Goal: Task Accomplishment & Management: Complete application form

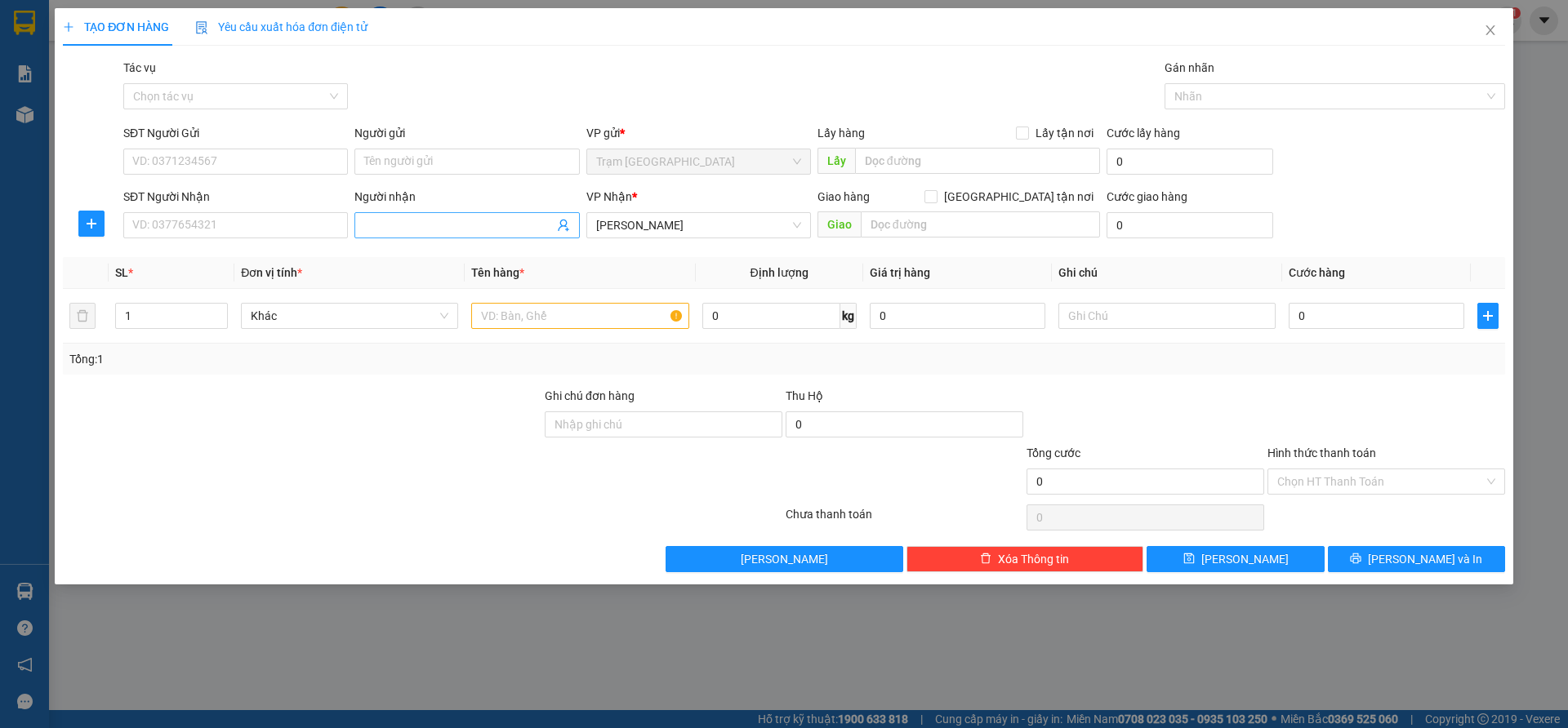
click at [386, 224] on input "Người nhận" at bounding box center [458, 226] width 188 height 18
type input "anh khanh"
click at [178, 318] on input "1" at bounding box center [171, 316] width 111 height 25
type input "2"
click at [504, 325] on input "text" at bounding box center [579, 316] width 217 height 27
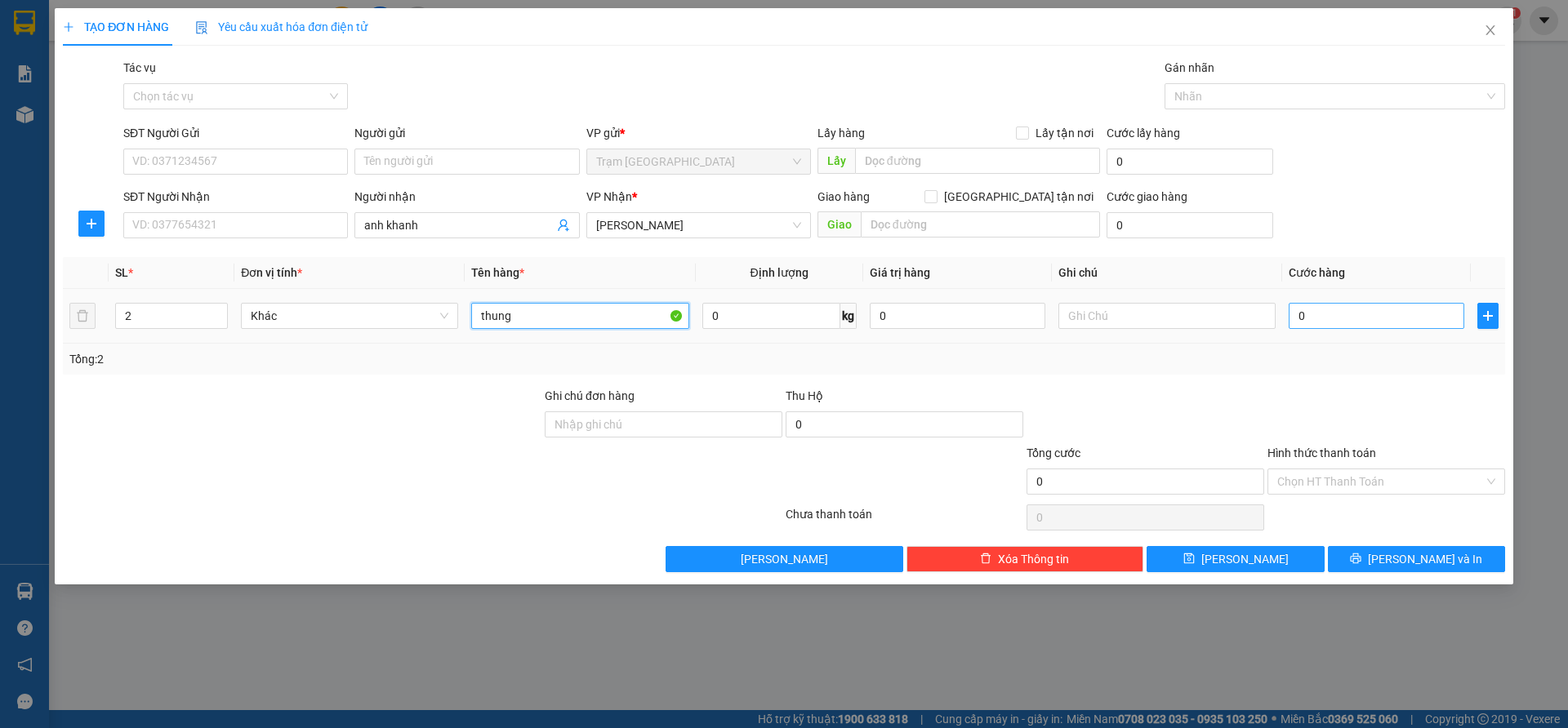
type input "thung"
click at [1347, 317] on input "0" at bounding box center [1377, 316] width 176 height 27
type input "5"
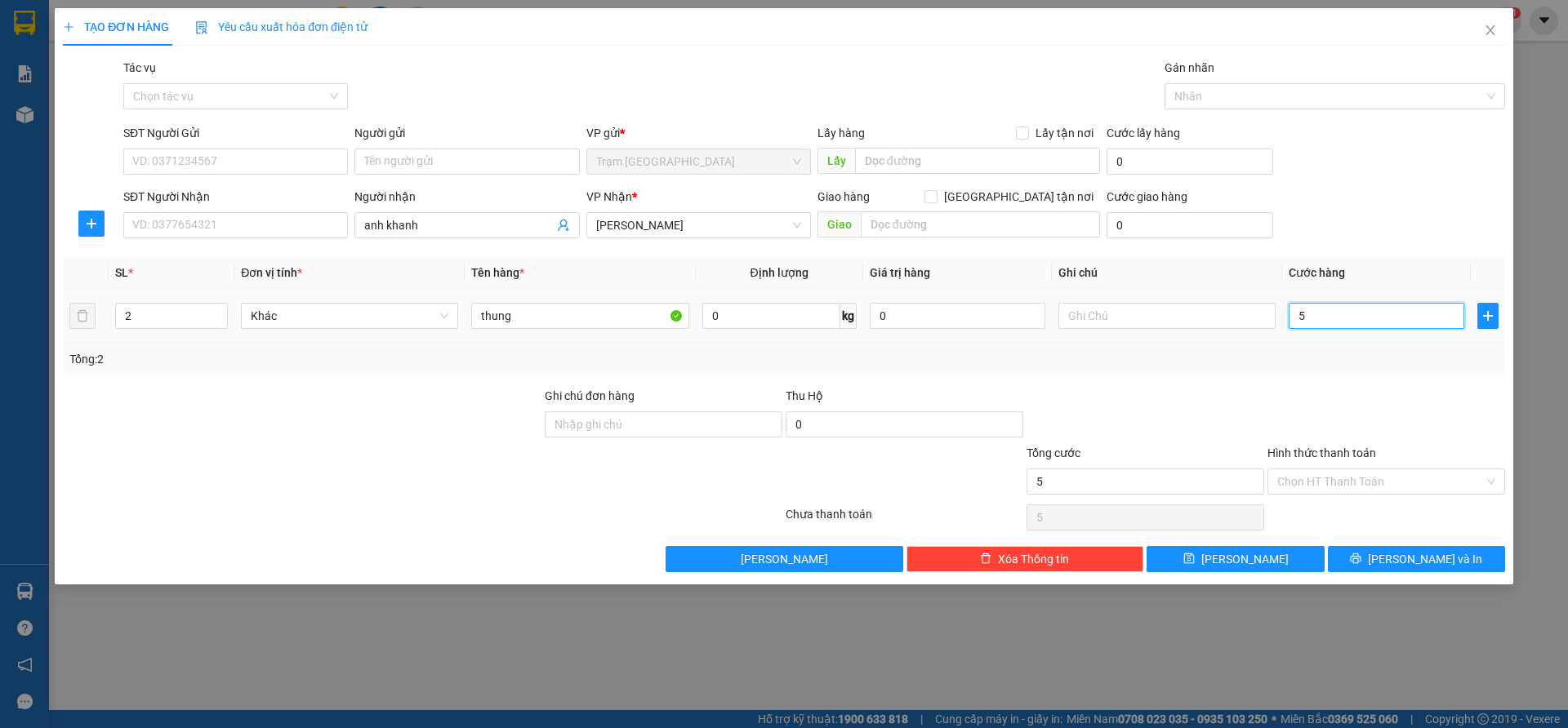
type input "50"
click at [1348, 423] on div at bounding box center [1386, 415] width 241 height 57
type input "50.000"
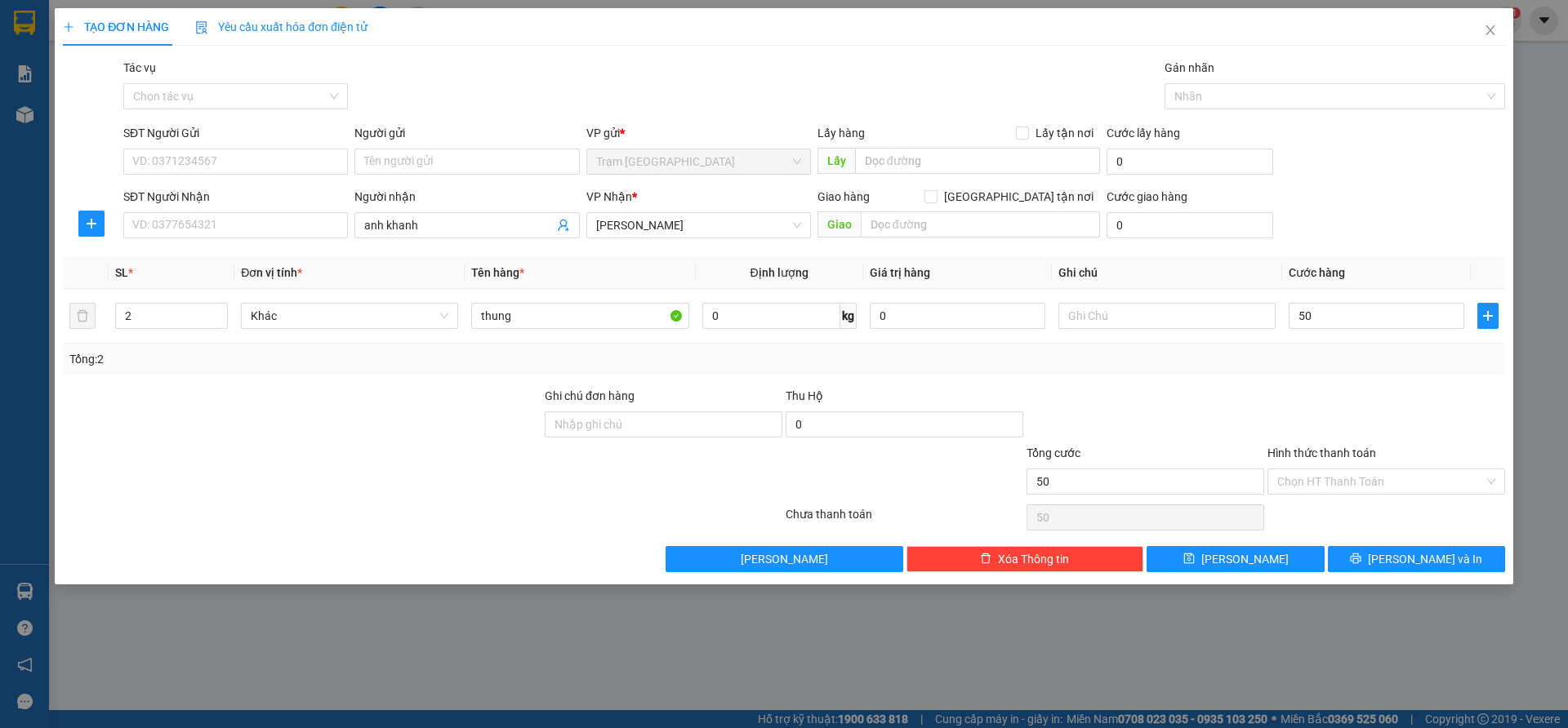
type input "50.000"
click at [1406, 560] on span "[PERSON_NAME] và In" at bounding box center [1424, 560] width 114 height 18
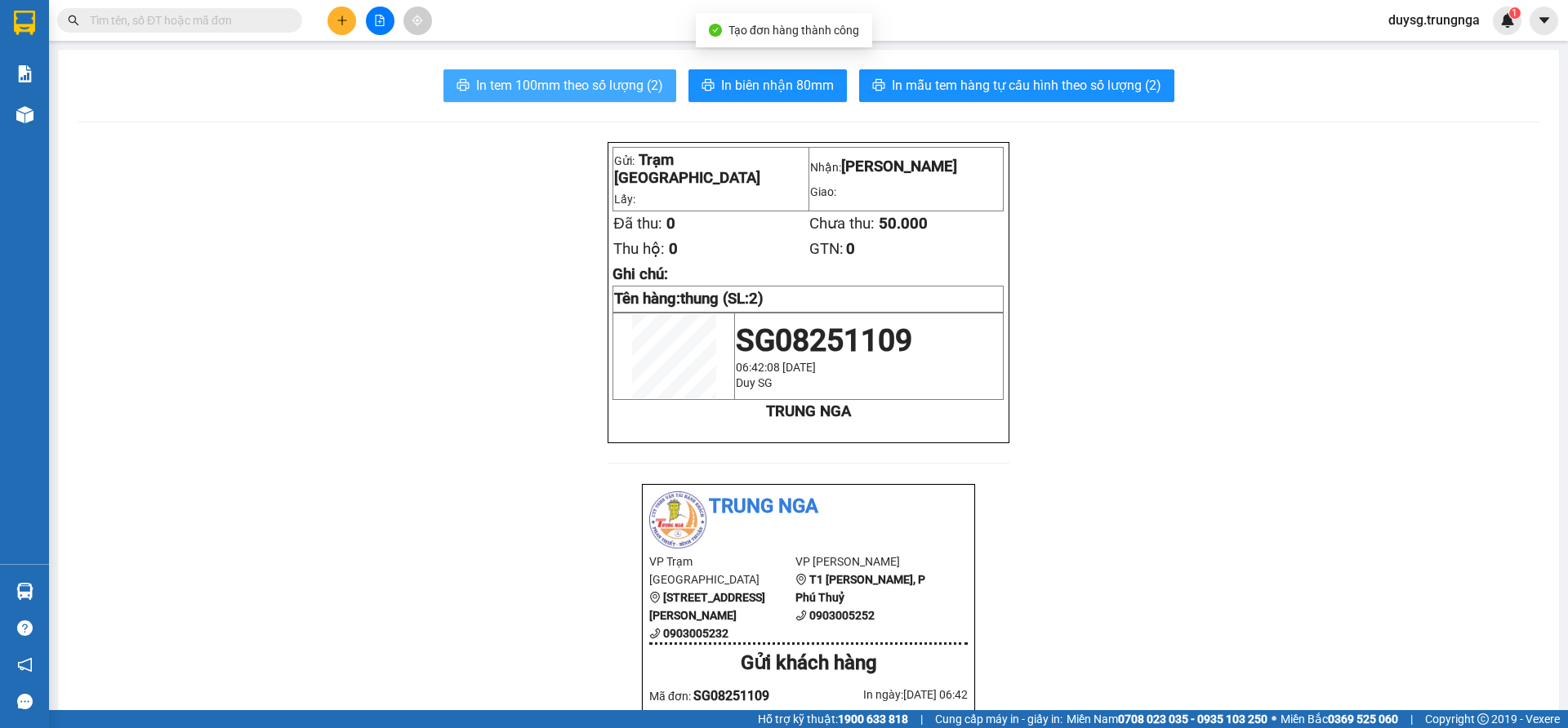
click at [585, 94] on span "In tem 100mm theo số lượng (2)" at bounding box center [569, 85] width 187 height 20
